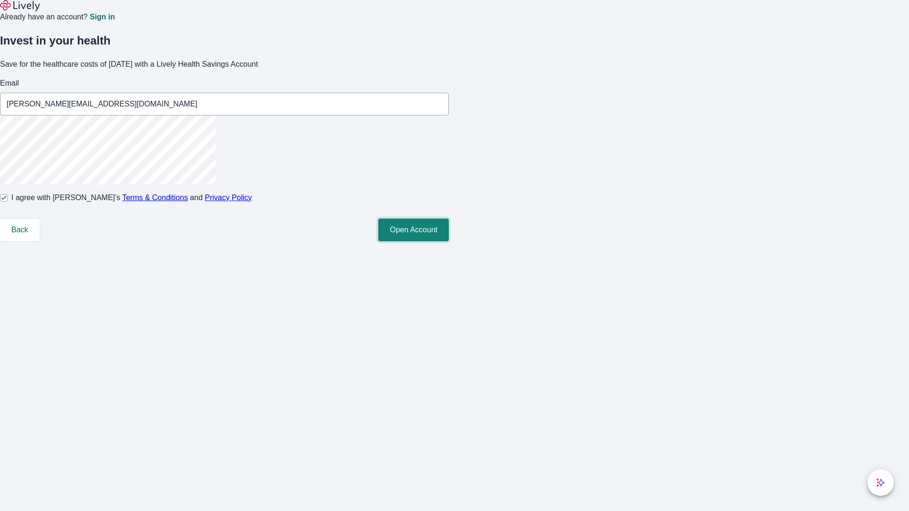
click at [449, 241] on button "Open Account" at bounding box center [413, 230] width 71 height 23
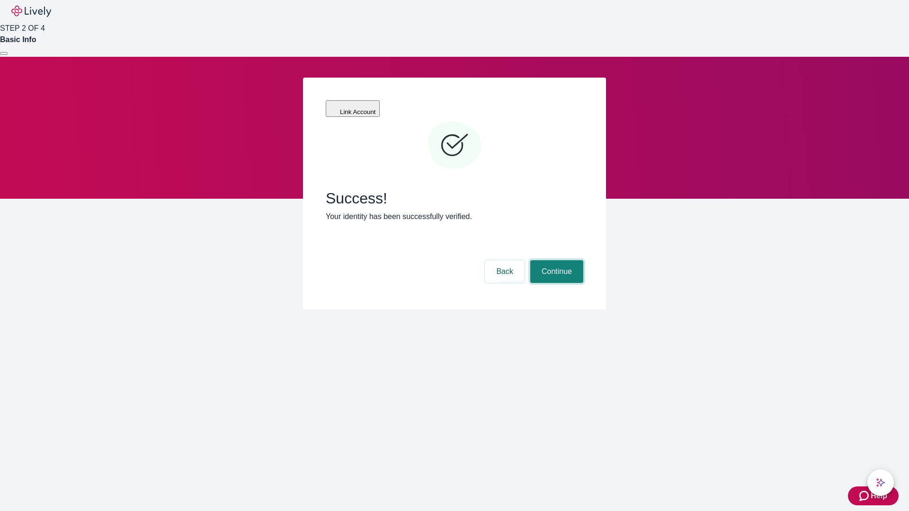
click at [555, 260] on button "Continue" at bounding box center [556, 271] width 53 height 23
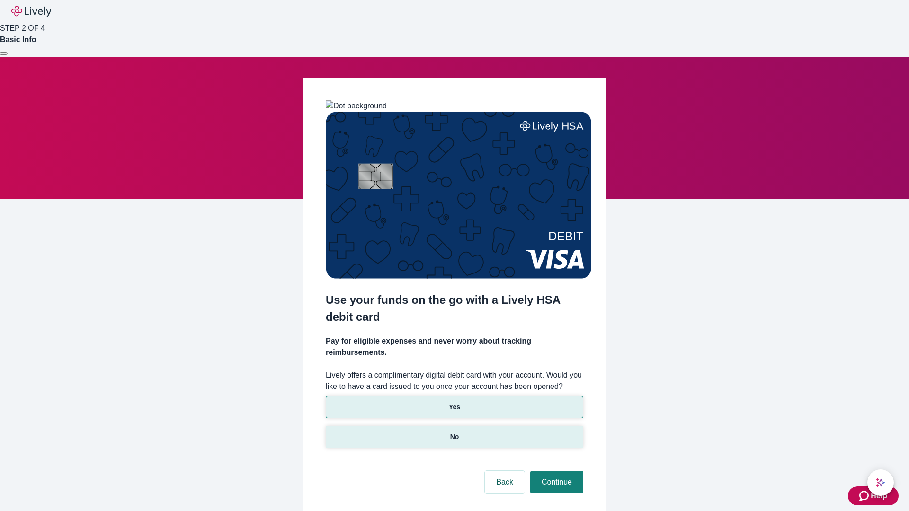
click at [454, 432] on p "No" at bounding box center [454, 437] width 9 height 10
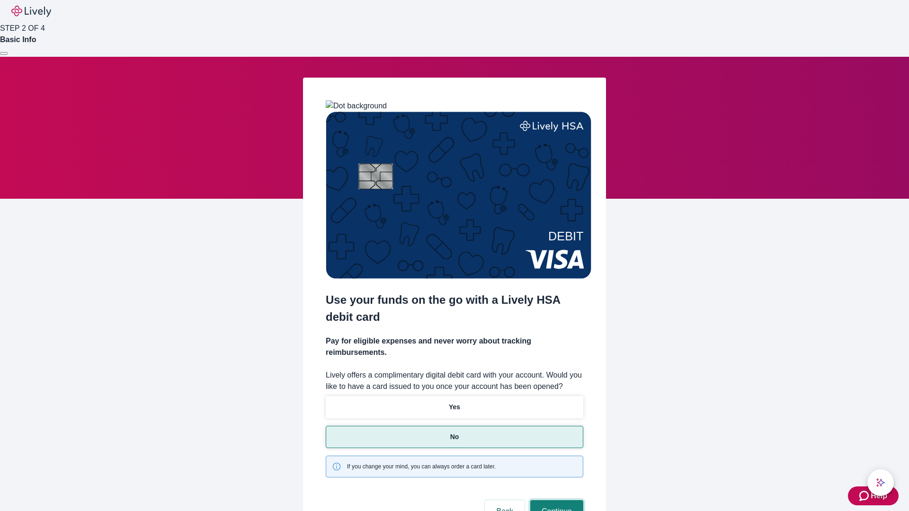
click at [555, 500] on button "Continue" at bounding box center [556, 511] width 53 height 23
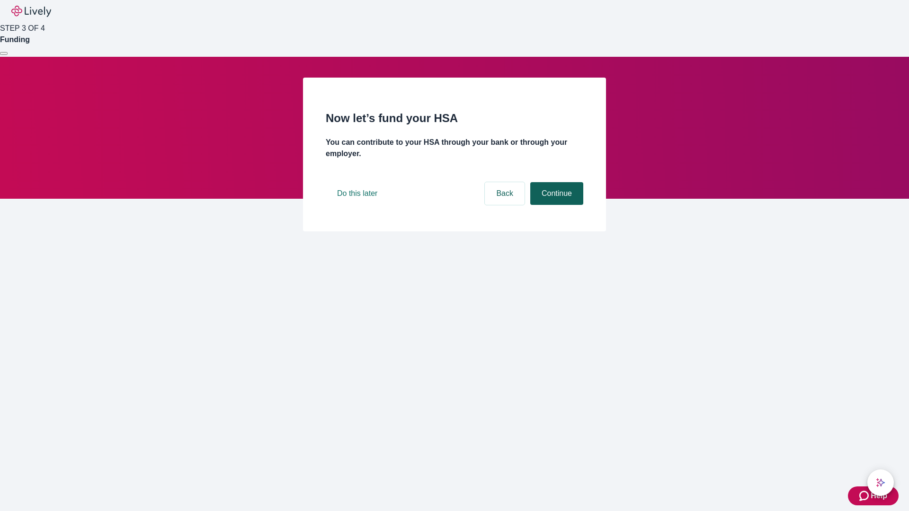
click at [555, 205] on button "Continue" at bounding box center [556, 193] width 53 height 23
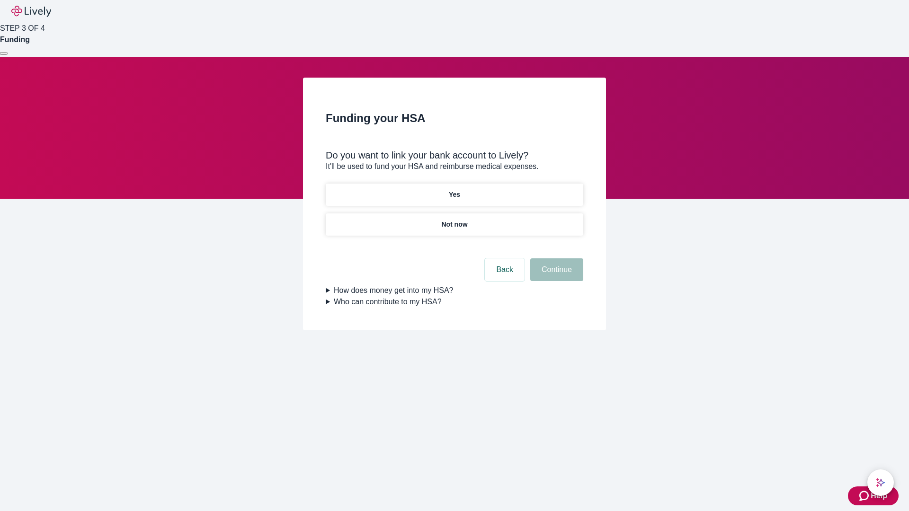
click at [454, 190] on p "Yes" at bounding box center [454, 195] width 11 height 10
click at [555, 259] on button "Continue" at bounding box center [556, 270] width 53 height 23
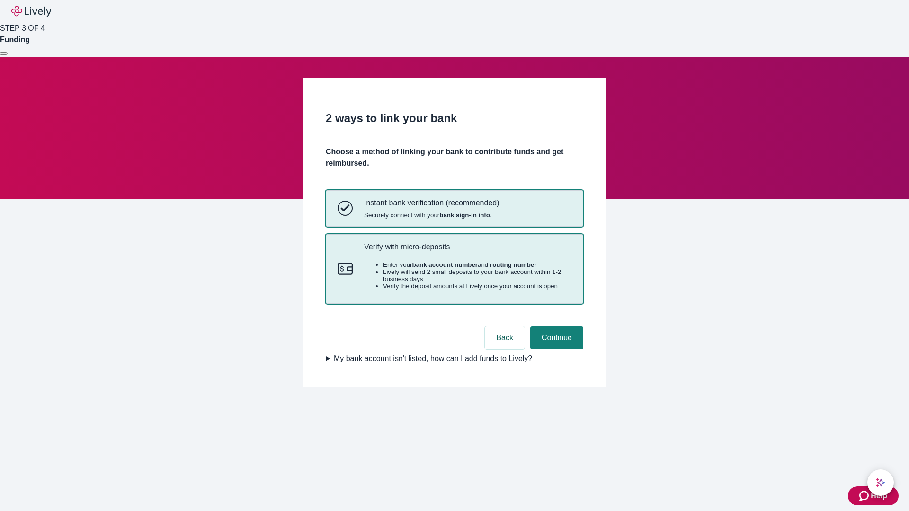
click at [467, 251] on p "Verify with micro-deposits" at bounding box center [467, 246] width 207 height 9
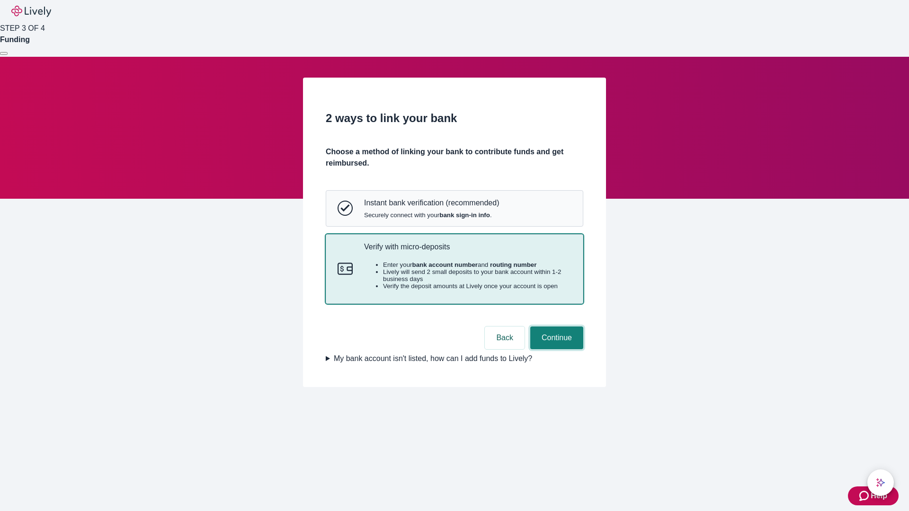
click at [555, 349] on button "Continue" at bounding box center [556, 338] width 53 height 23
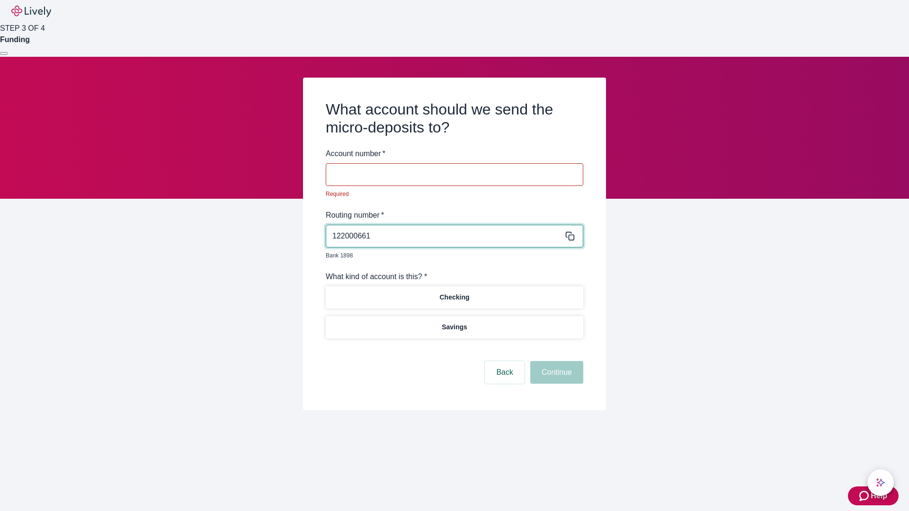
type input "122000661"
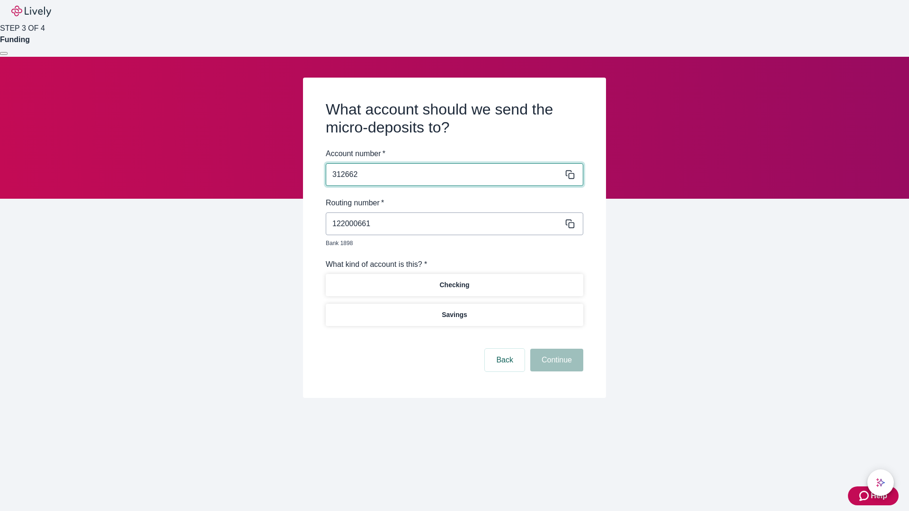
type input "312662"
click at [454, 280] on p "Checking" at bounding box center [454, 285] width 30 height 10
click at [555, 349] on button "Continue" at bounding box center [556, 360] width 53 height 23
